Goal: Information Seeking & Learning: Learn about a topic

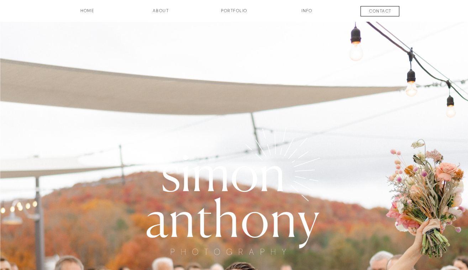
click at [229, 12] on h3 "Portfolio" at bounding box center [234, 13] width 53 height 12
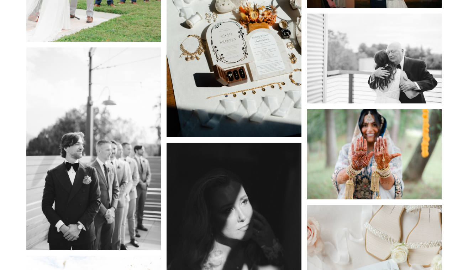
scroll to position [6723, 0]
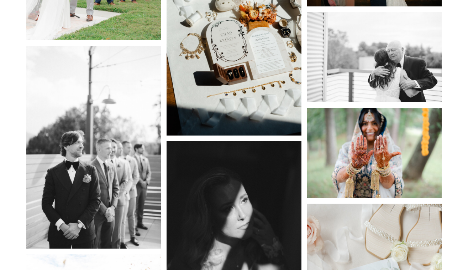
click at [275, 57] on img at bounding box center [234, 34] width 135 height 202
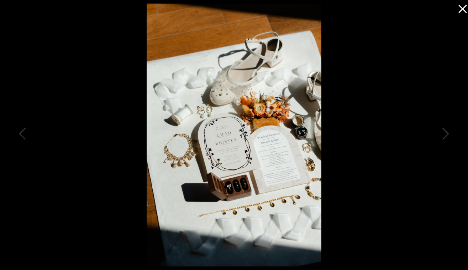
click at [464, 6] on icon at bounding box center [461, 7] width 14 height 14
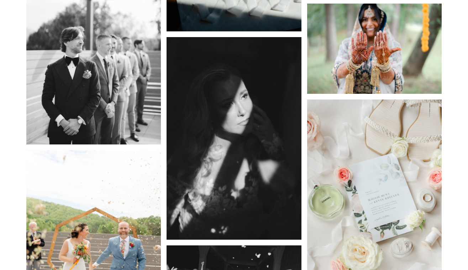
scroll to position [6852, 0]
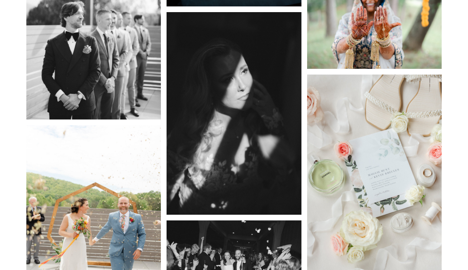
click at [408, 147] on img at bounding box center [374, 175] width 135 height 202
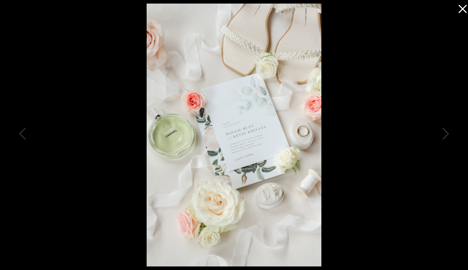
click at [465, 7] on icon at bounding box center [461, 7] width 14 height 14
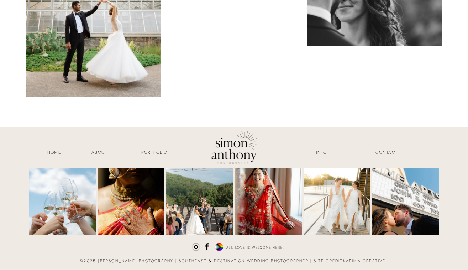
scroll to position [7802, 0]
click at [328, 150] on h3 "INFO" at bounding box center [322, 153] width 36 height 8
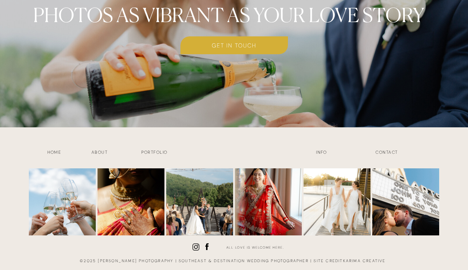
scroll to position [2915, 0]
